Goal: Browse casually

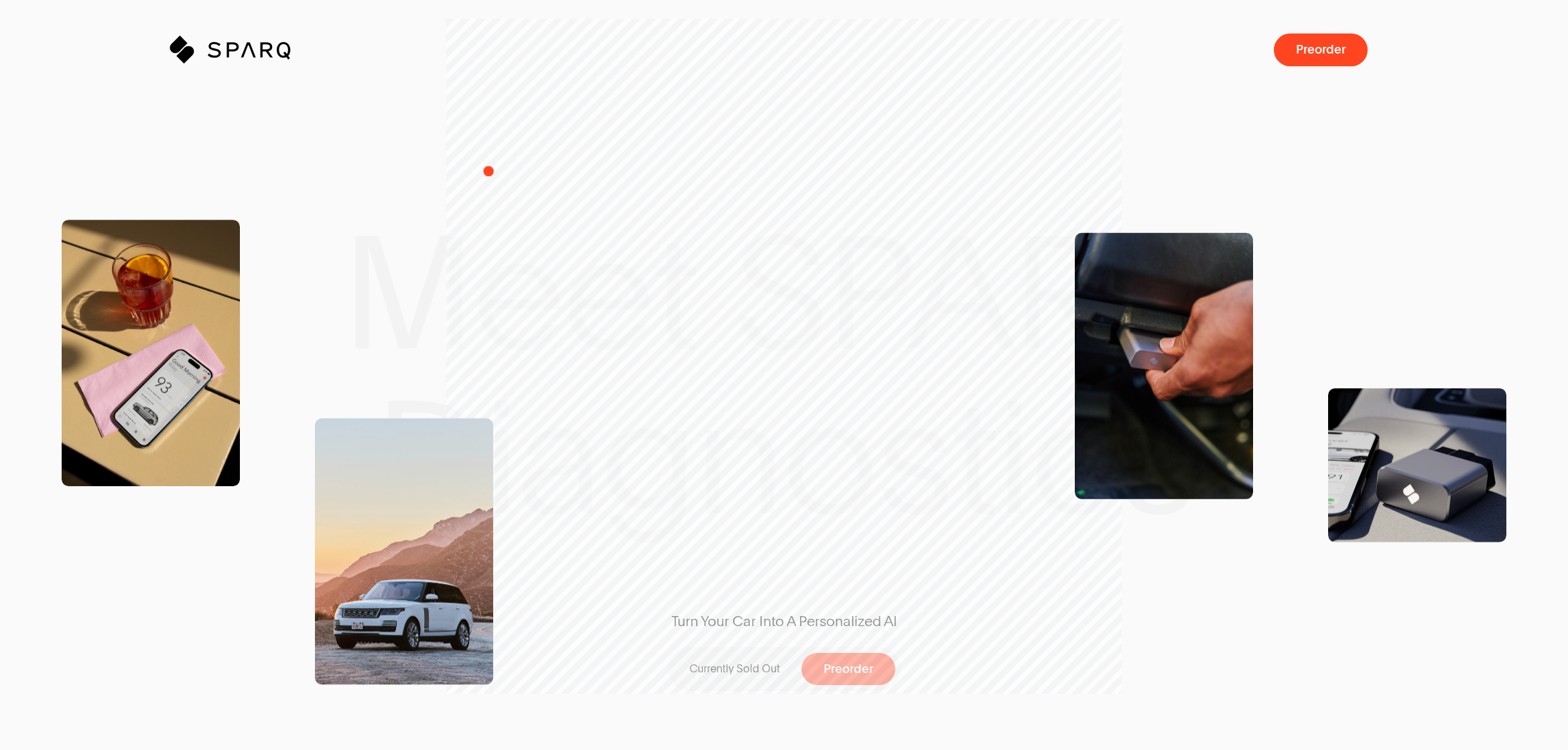
click at [487, 168] on div "Close dialog We are currently sold out Join thousands on our priority list—don'…" at bounding box center [784, 375] width 1568 height 750
